Goal: Register for event/course

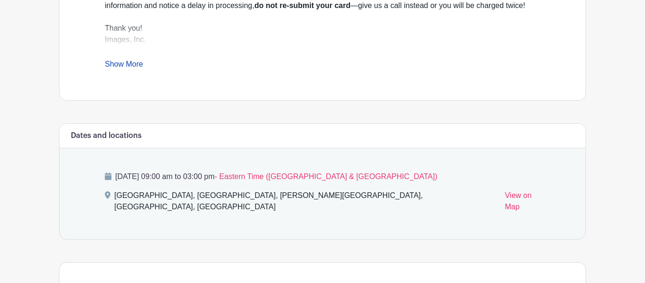
scroll to position [411, 0]
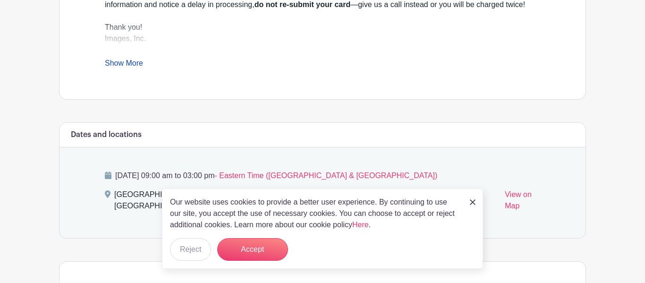
click at [132, 212] on div "[DATE] 09:00 am to 03:00 pm - Eastern Time ([GEOGRAPHIC_DATA] & [GEOGRAPHIC_DAT…" at bounding box center [322, 192] width 480 height 91
click at [471, 200] on img at bounding box center [473, 202] width 6 height 6
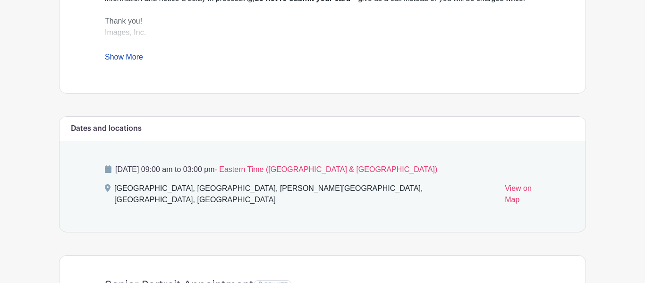
scroll to position [414, 0]
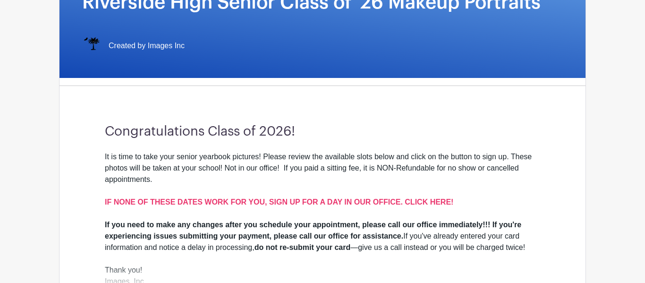
scroll to position [166, 0]
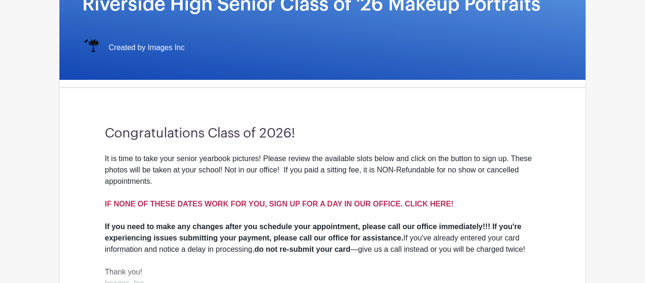
click at [301, 202] on strong "IF NONE OF THESE DATES WORK FOR YOU, SIGN UP FOR A DAY IN OUR OFFICE. CLICK HER…" at bounding box center [279, 204] width 348 height 8
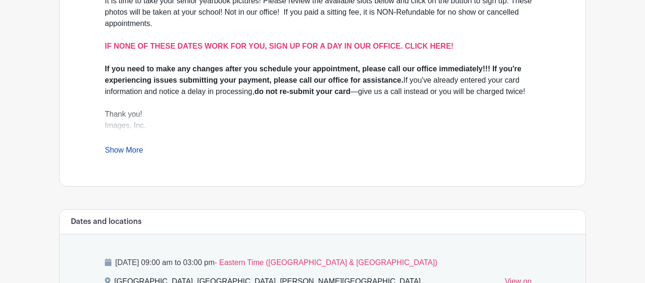
scroll to position [321, 0]
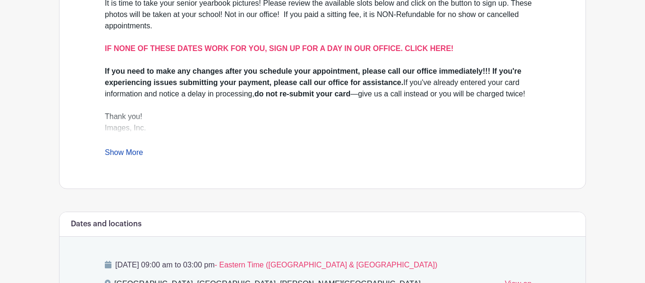
click at [125, 153] on link "Show More" at bounding box center [124, 154] width 38 height 12
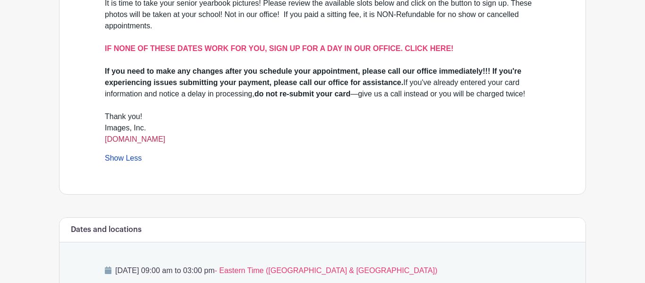
click at [129, 143] on link "[DOMAIN_NAME]" at bounding box center [135, 139] width 60 height 8
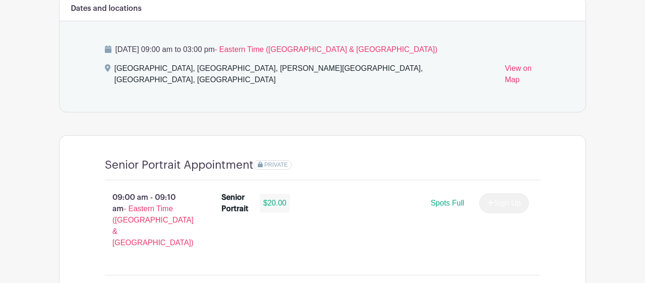
scroll to position [555, 0]
